Goal: Information Seeking & Learning: Understand process/instructions

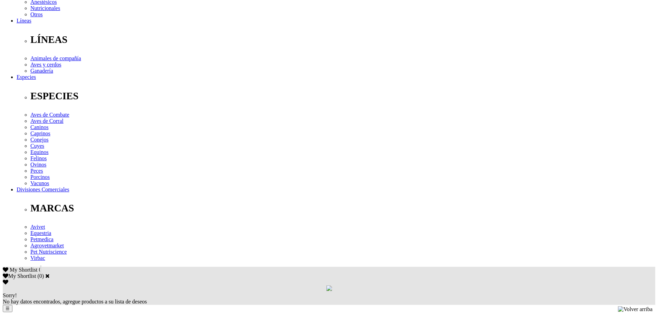
scroll to position [207, 0]
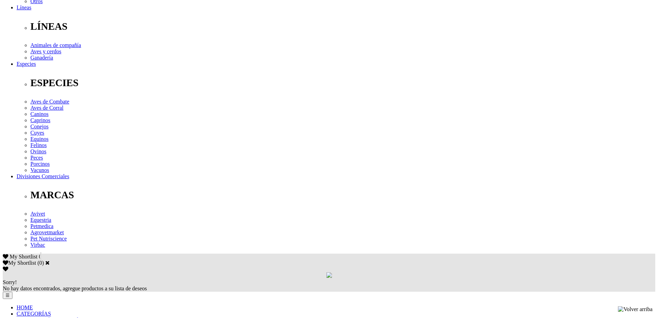
drag, startPoint x: 171, startPoint y: 149, endPoint x: 179, endPoint y: 149, distance: 7.6
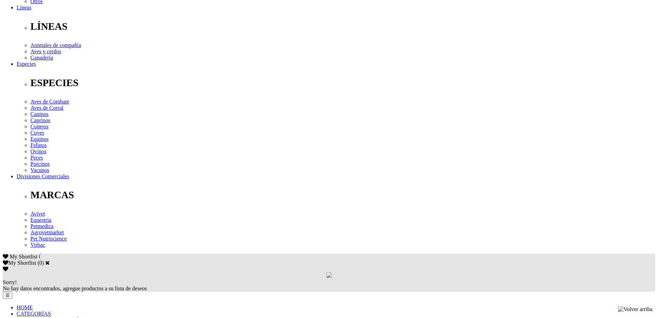
drag, startPoint x: 160, startPoint y: 149, endPoint x: 273, endPoint y: 150, distance: 113.7
drag, startPoint x: 160, startPoint y: 150, endPoint x: 190, endPoint y: 149, distance: 30.1
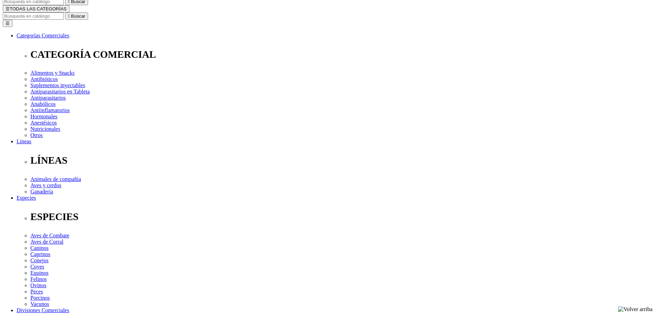
scroll to position [69, 0]
